Goal: Task Accomplishment & Management: Manage account settings

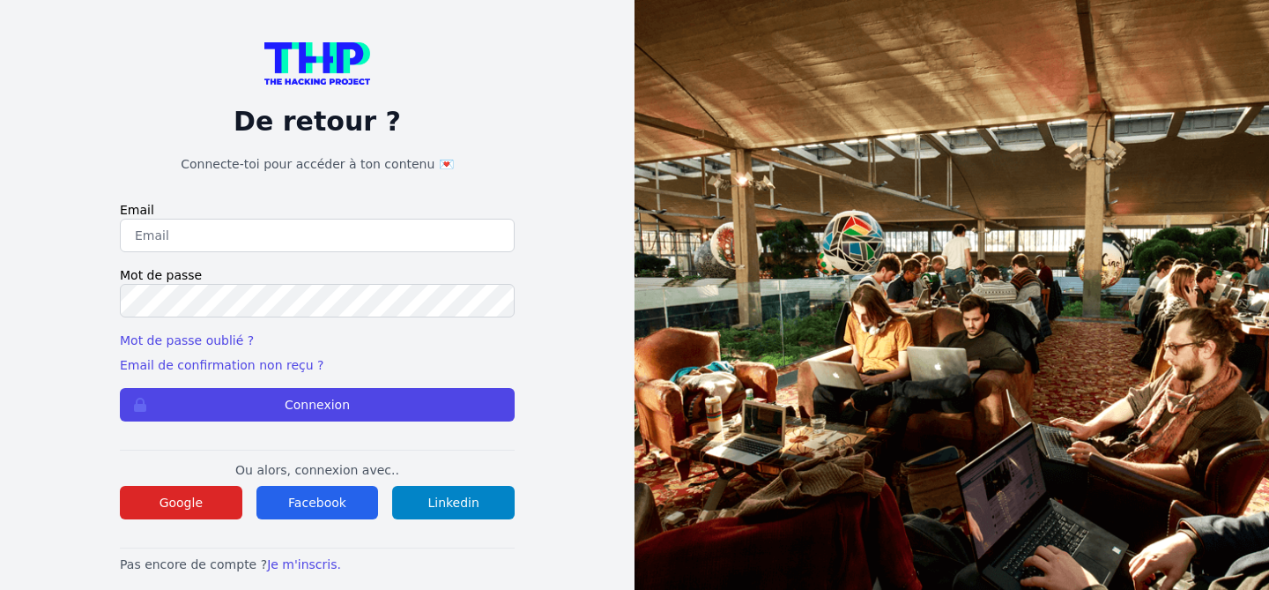
click at [346, 231] on input "email" at bounding box center [317, 235] width 395 height 33
click at [533, 351] on div "De retour ? Connecte-toi pour accéder à ton contenu 💌 Email Mot de passe Mot de…" at bounding box center [317, 307] width 522 height 615
click at [241, 234] on input "email" at bounding box center [317, 235] width 395 height 33
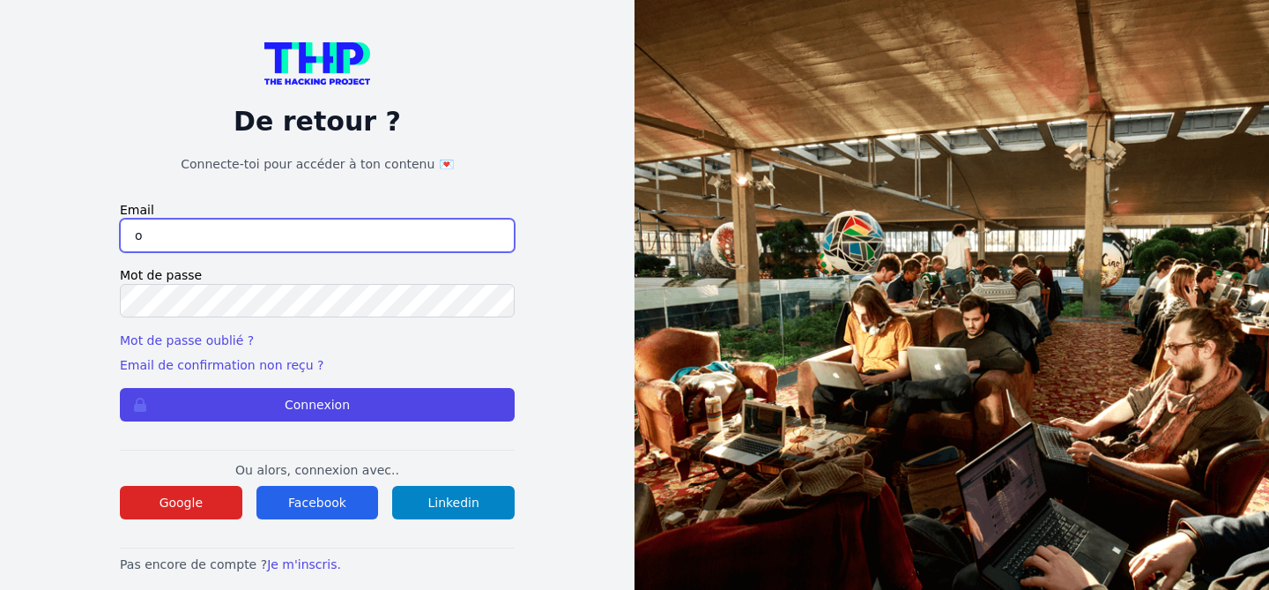
type input "ouladsalwa@gmail.com"
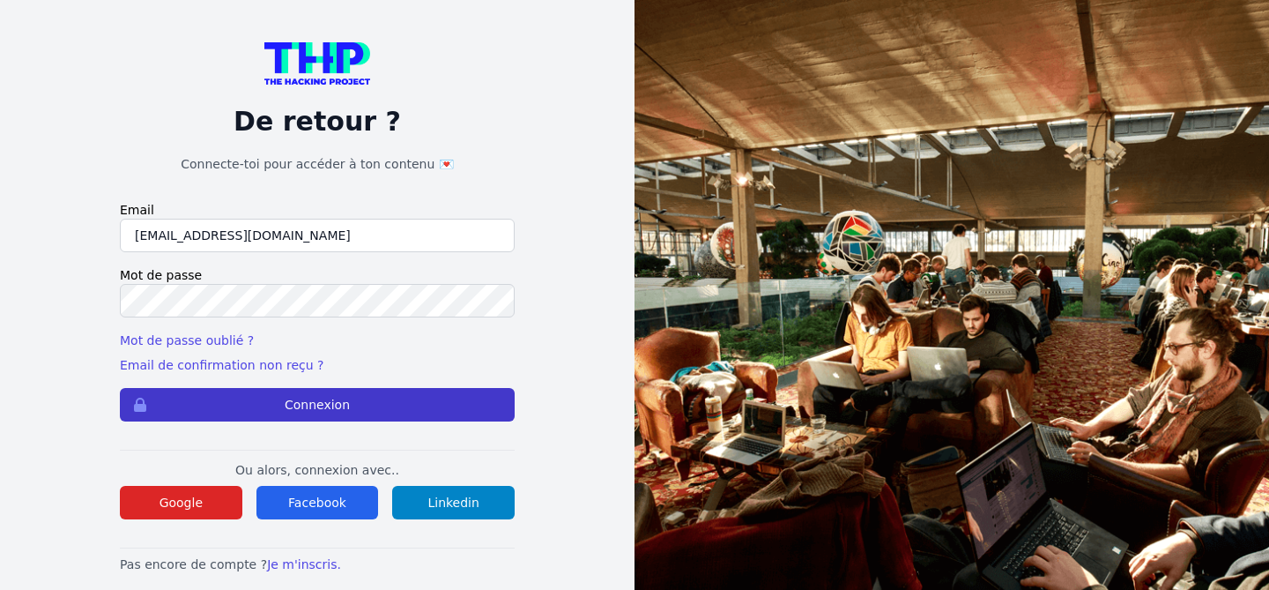
click at [308, 402] on button "Connexion" at bounding box center [317, 404] width 395 height 33
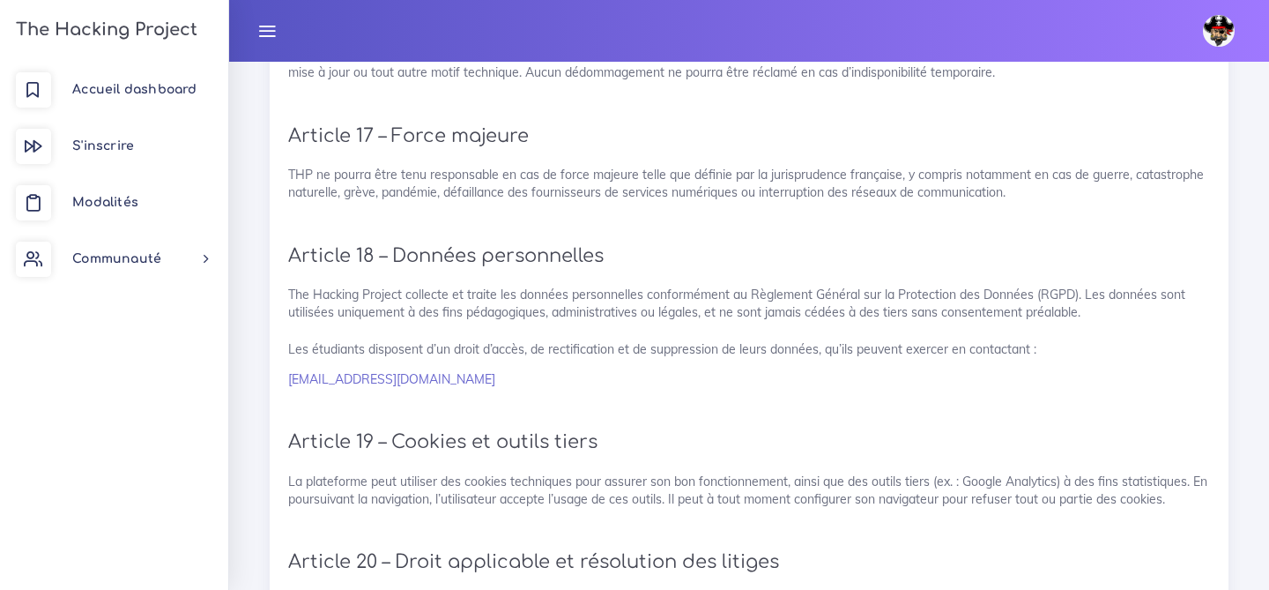
scroll to position [3801, 0]
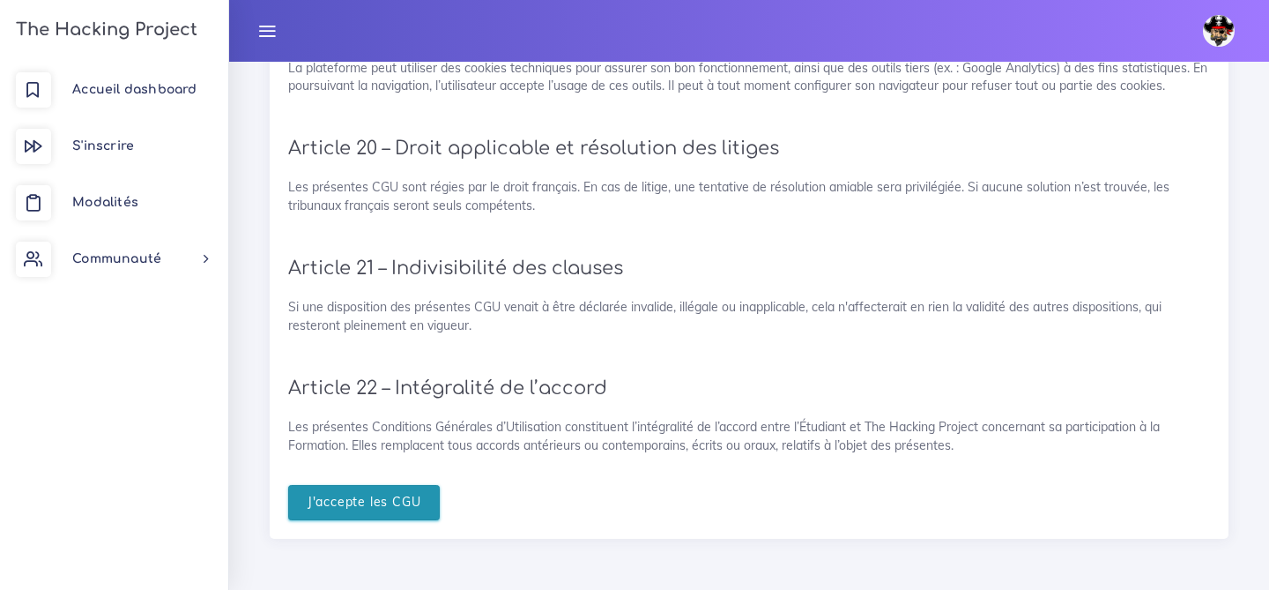
click at [375, 509] on input "J'accepte les CGU" at bounding box center [364, 503] width 152 height 36
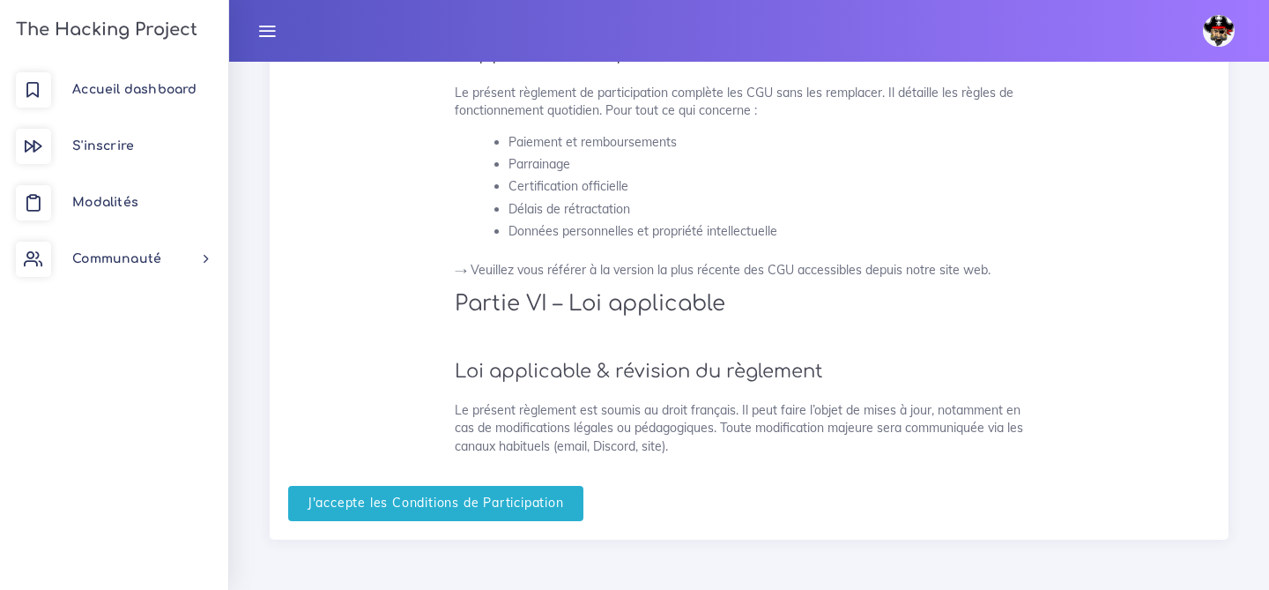
scroll to position [4544, 0]
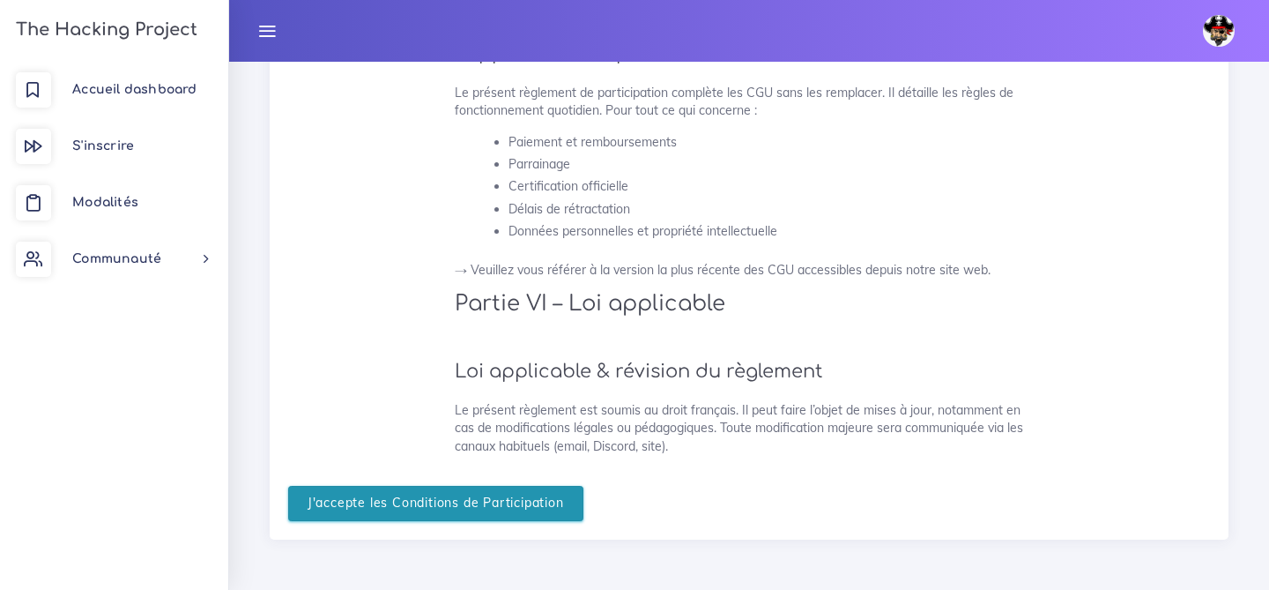
click at [565, 502] on input "J'accepte les Conditions de Participation" at bounding box center [435, 504] width 295 height 36
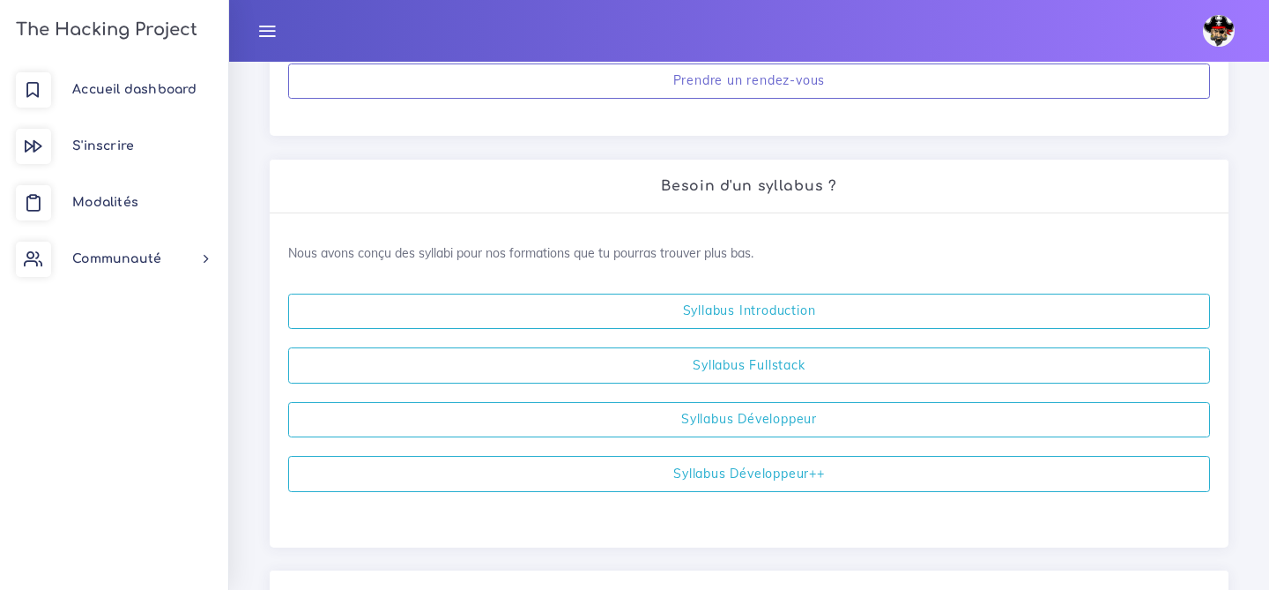
scroll to position [378, 0]
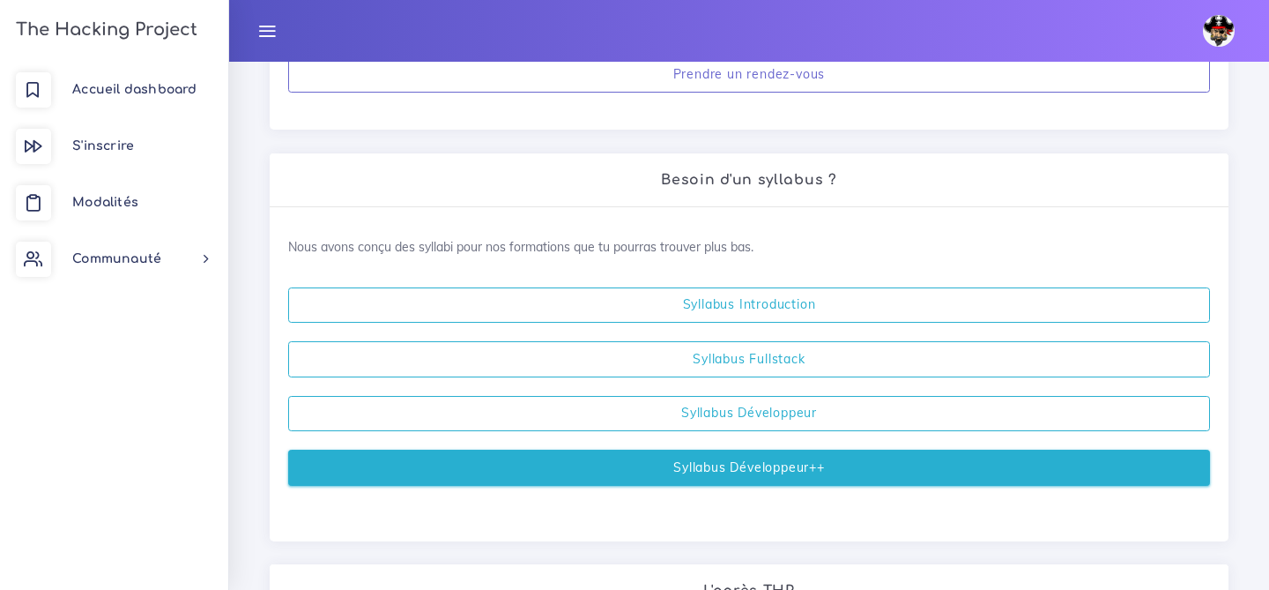
click at [819, 473] on link "Syllabus Développeur++" at bounding box center [749, 468] width 922 height 36
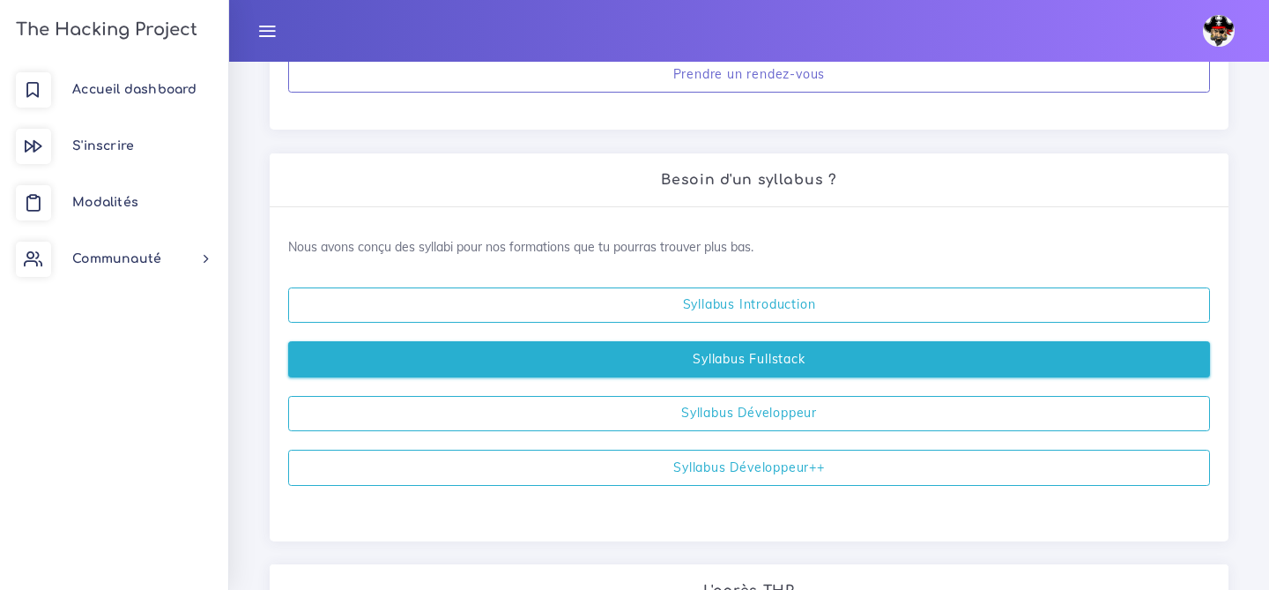
click at [773, 363] on link "Syllabus Fullstack" at bounding box center [749, 359] width 922 height 36
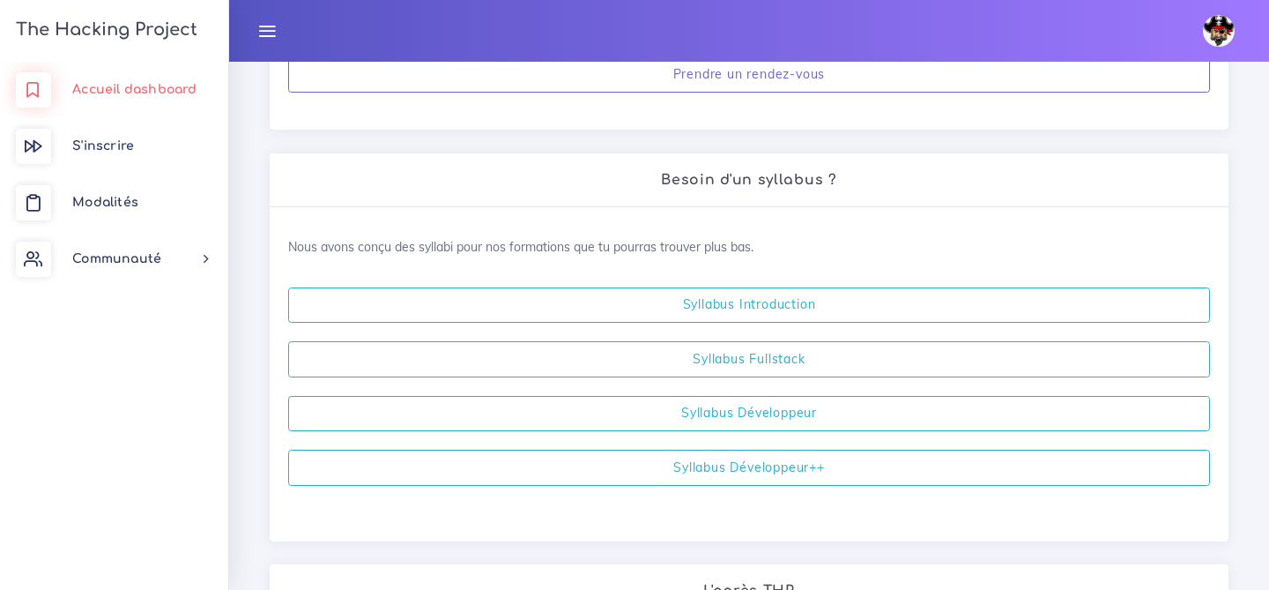
click at [105, 78] on link "Accueil dashboard" at bounding box center [114, 90] width 228 height 56
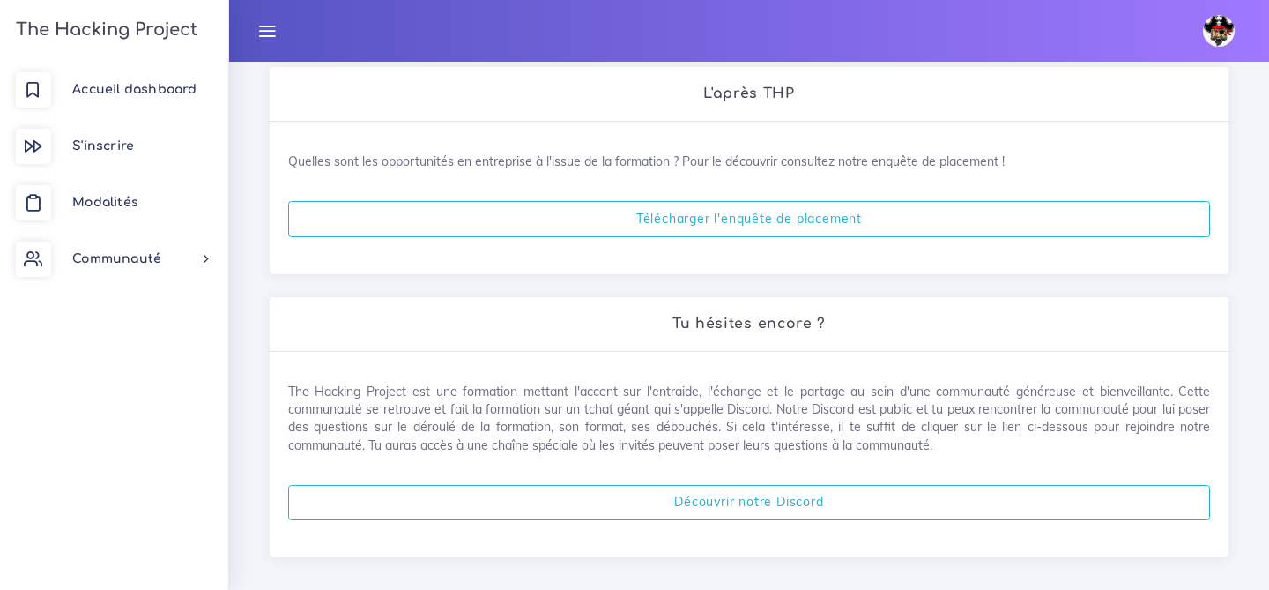
scroll to position [893, 0]
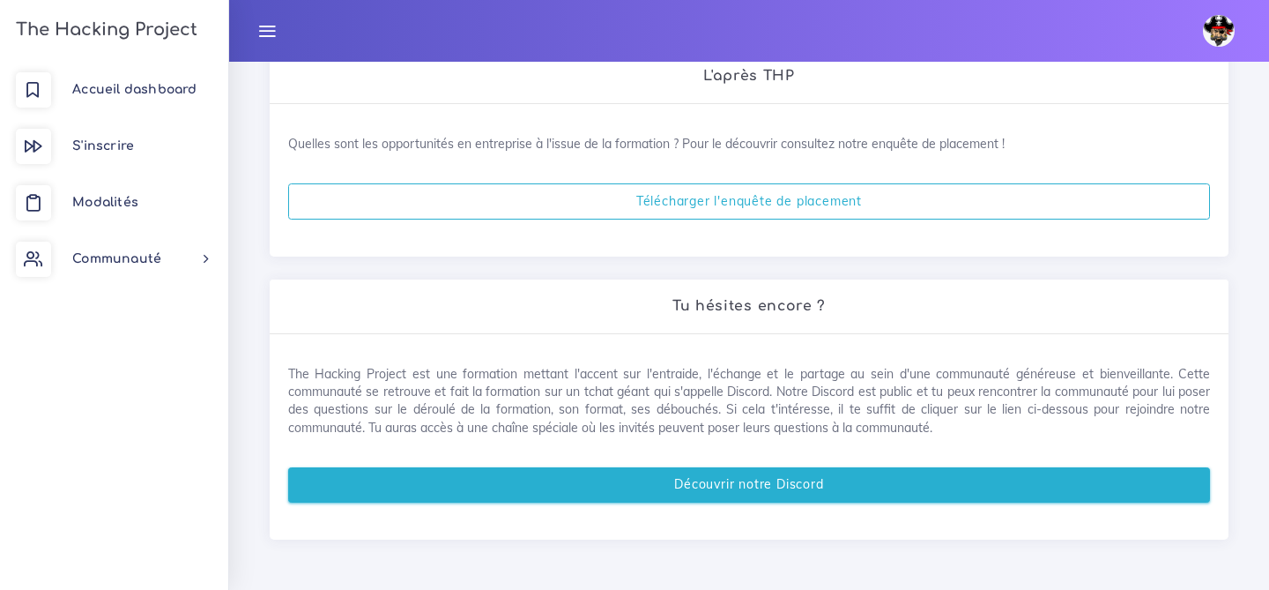
click at [695, 482] on link "Découvrir notre Discord" at bounding box center [749, 485] width 922 height 36
click at [700, 480] on link "Découvrir notre Discord" at bounding box center [749, 485] width 922 height 36
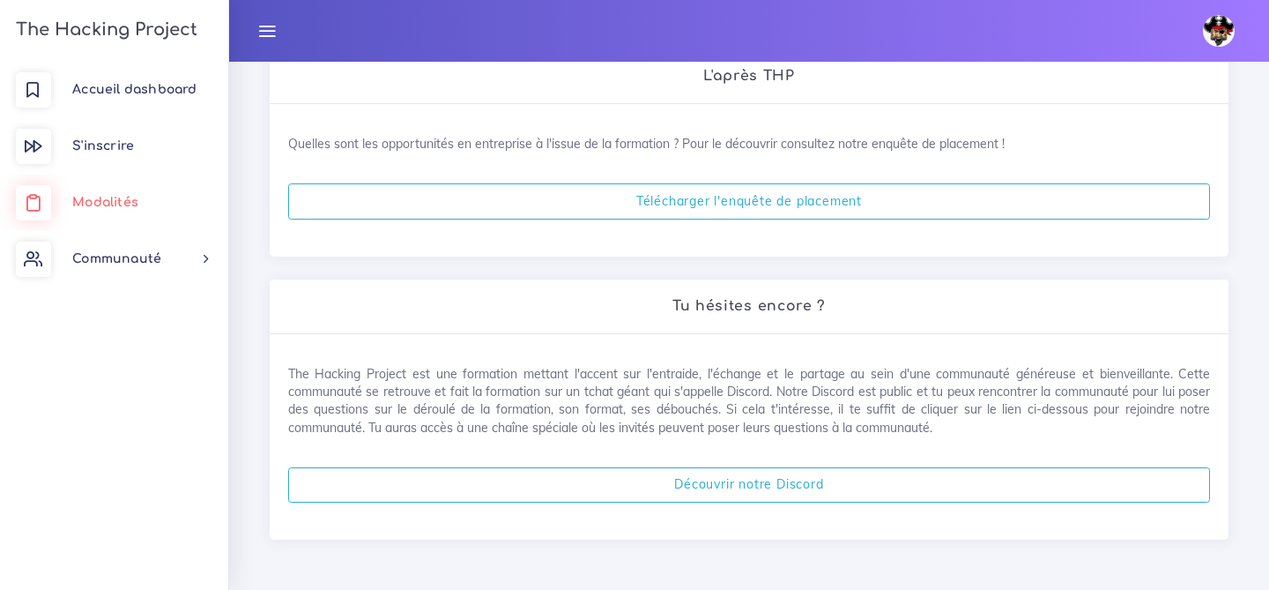
click at [41, 197] on icon at bounding box center [33, 202] width 35 height 35
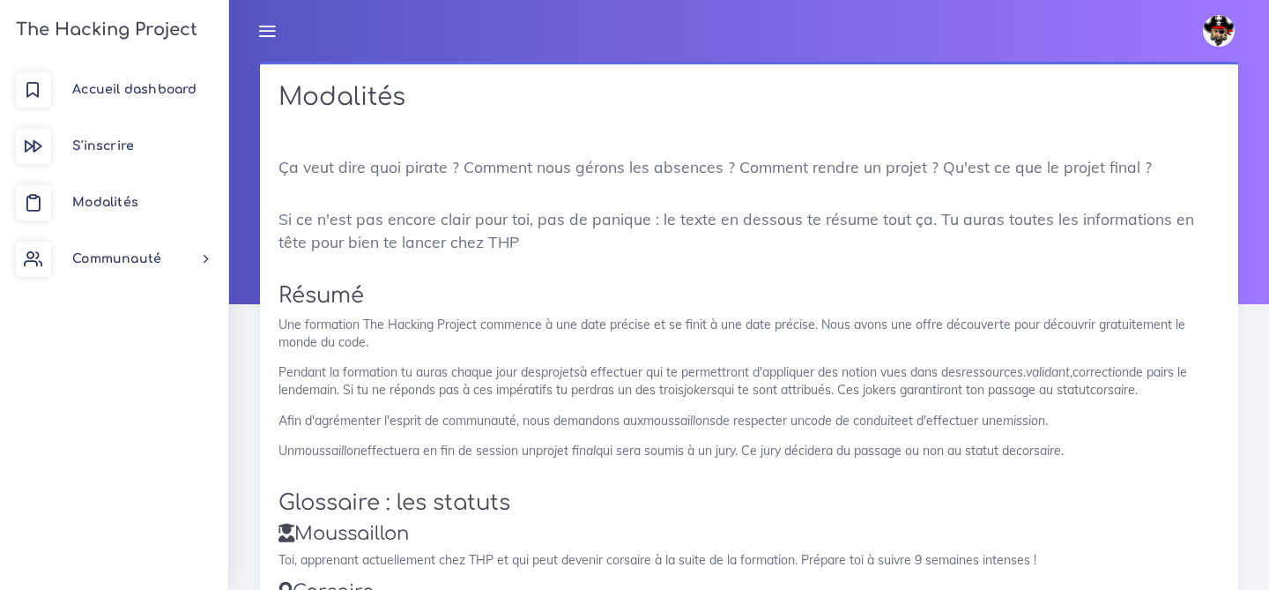
click at [271, 22] on icon at bounding box center [266, 30] width 19 height 19
